Goal: Transaction & Acquisition: Purchase product/service

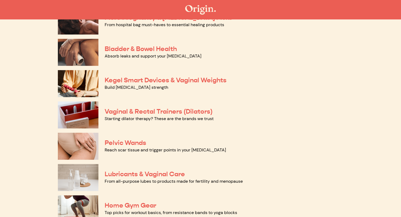
scroll to position [266, 0]
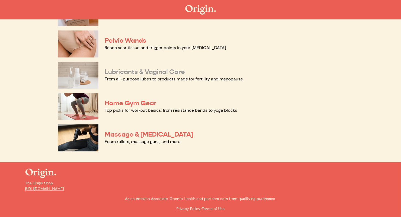
click at [151, 71] on link "Lubricants & Vaginal Care" at bounding box center [145, 72] width 80 height 8
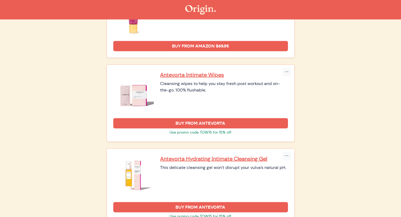
scroll to position [489, 0]
